Goal: Browse casually

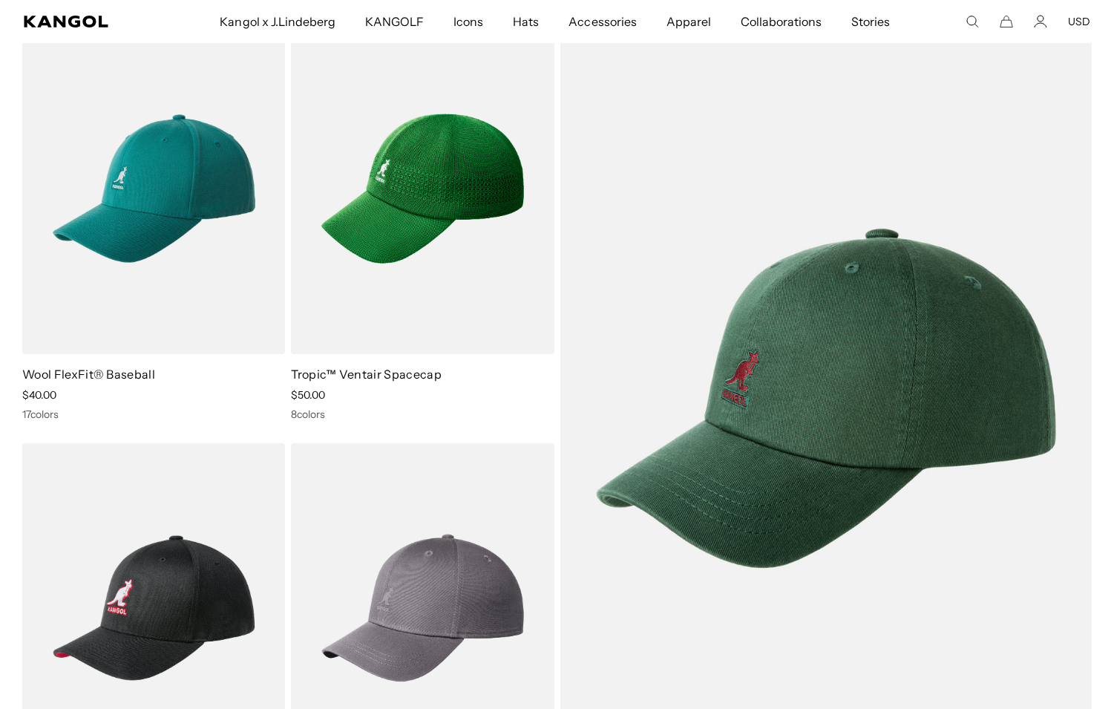
scroll to position [0, 306]
